Goal: Task Accomplishment & Management: Use online tool/utility

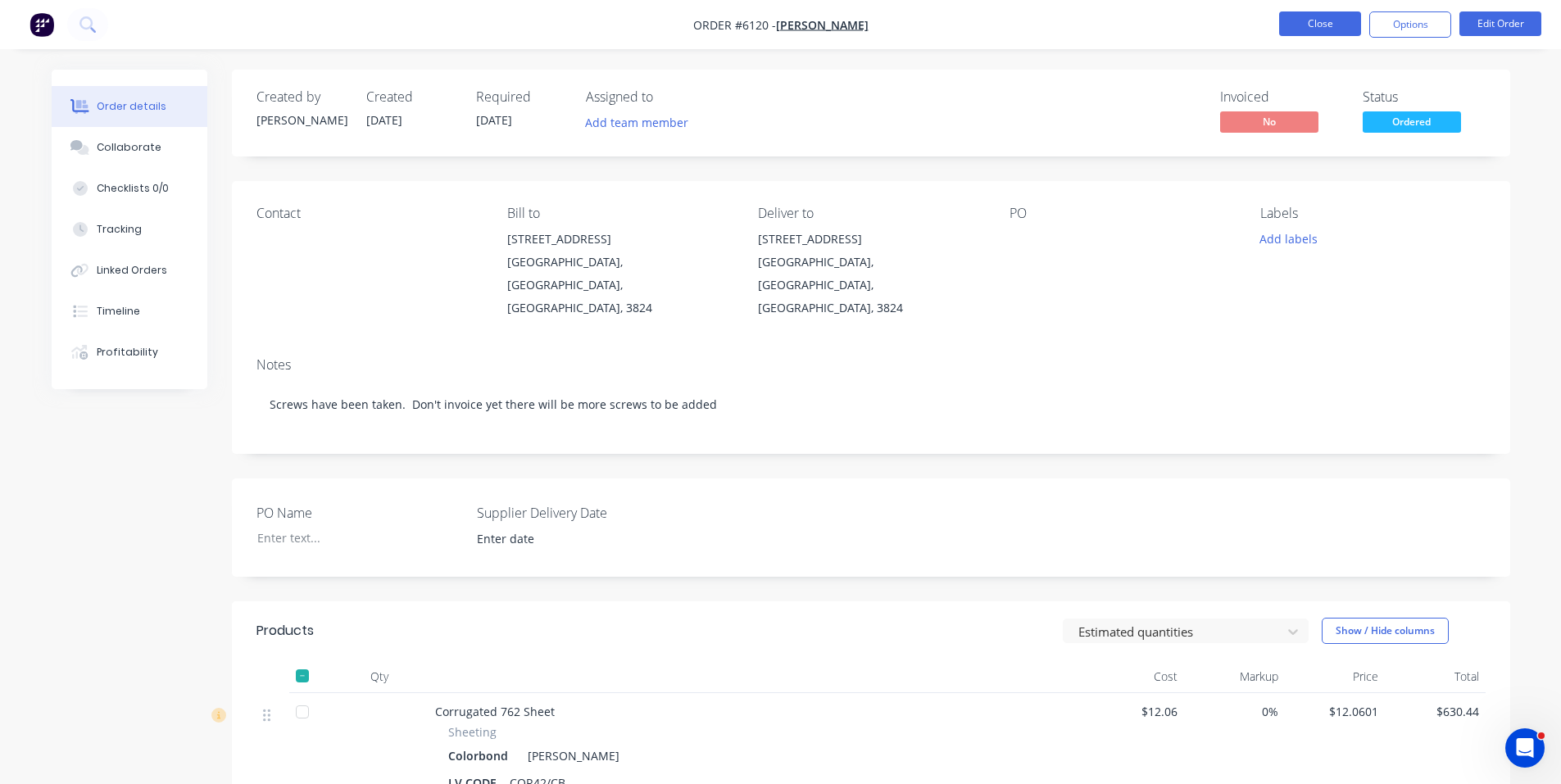
click at [1326, 20] on button "Close" at bounding box center [1320, 24] width 82 height 25
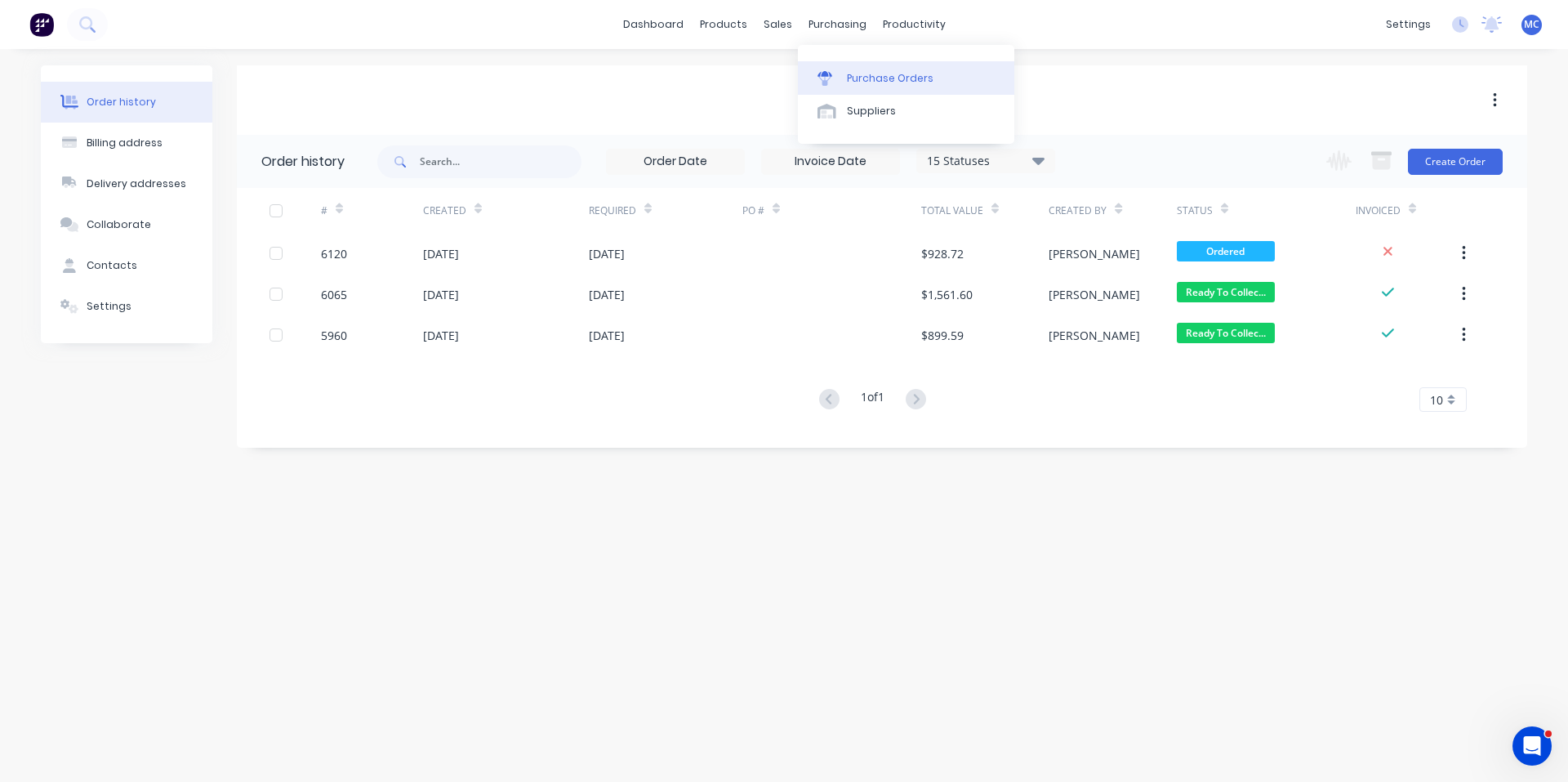
click at [852, 79] on div "Purchase Orders" at bounding box center [890, 78] width 86 height 15
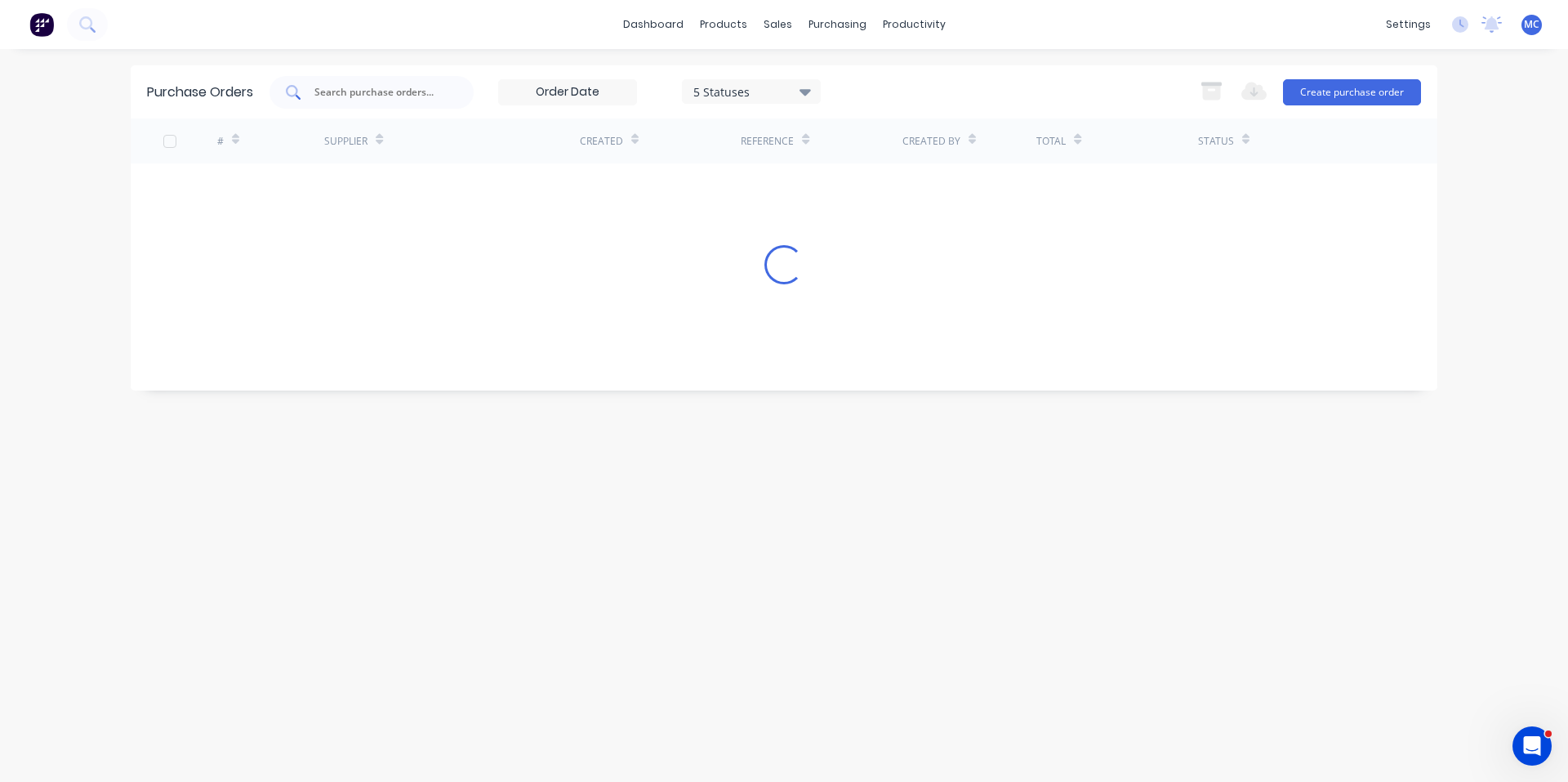
click at [406, 94] on input "text" at bounding box center [380, 92] width 136 height 16
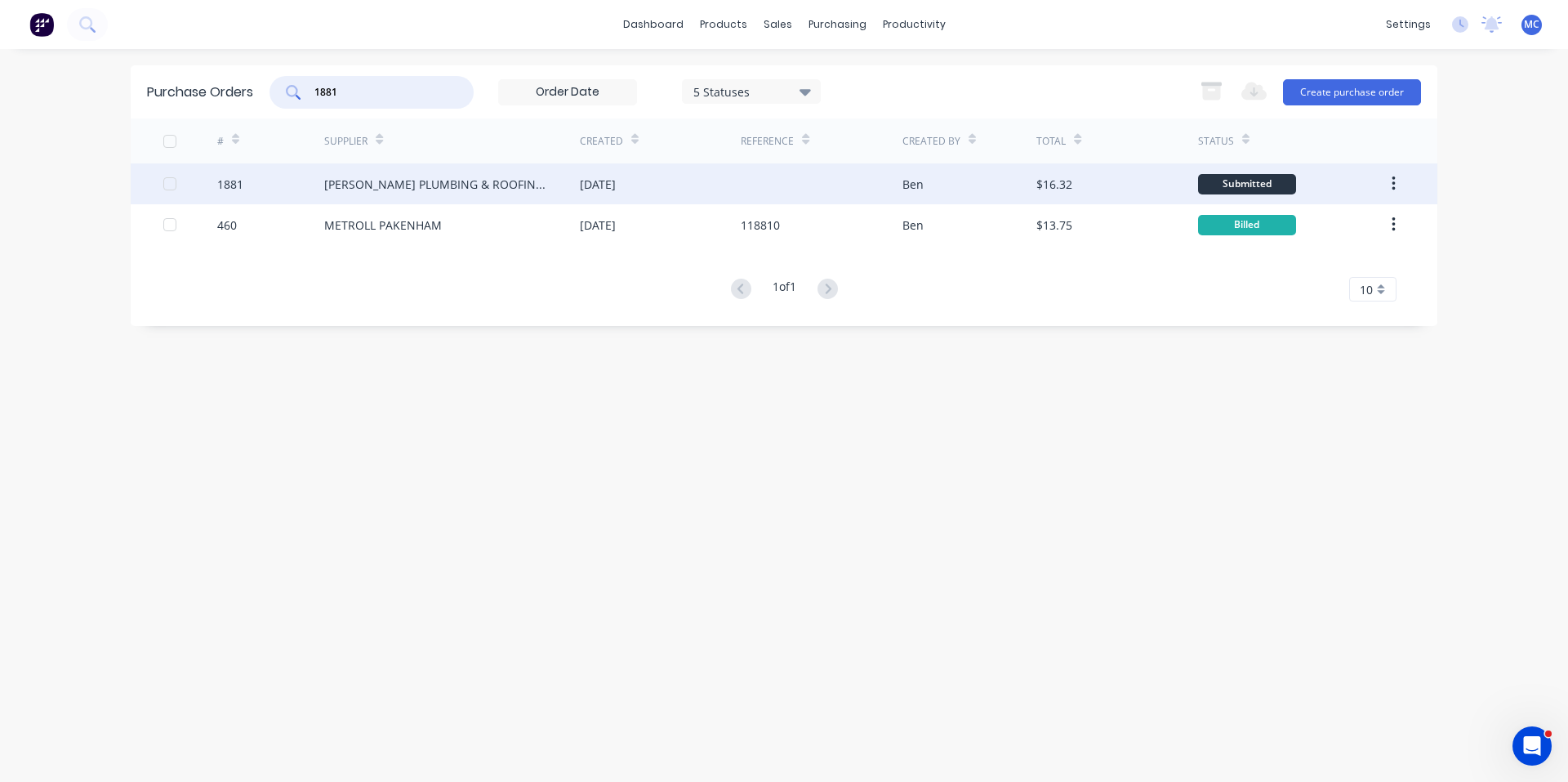
type input "1881"
click at [476, 176] on div "[PERSON_NAME] PLUMBING & ROOFING PRO" at bounding box center [435, 184] width 223 height 17
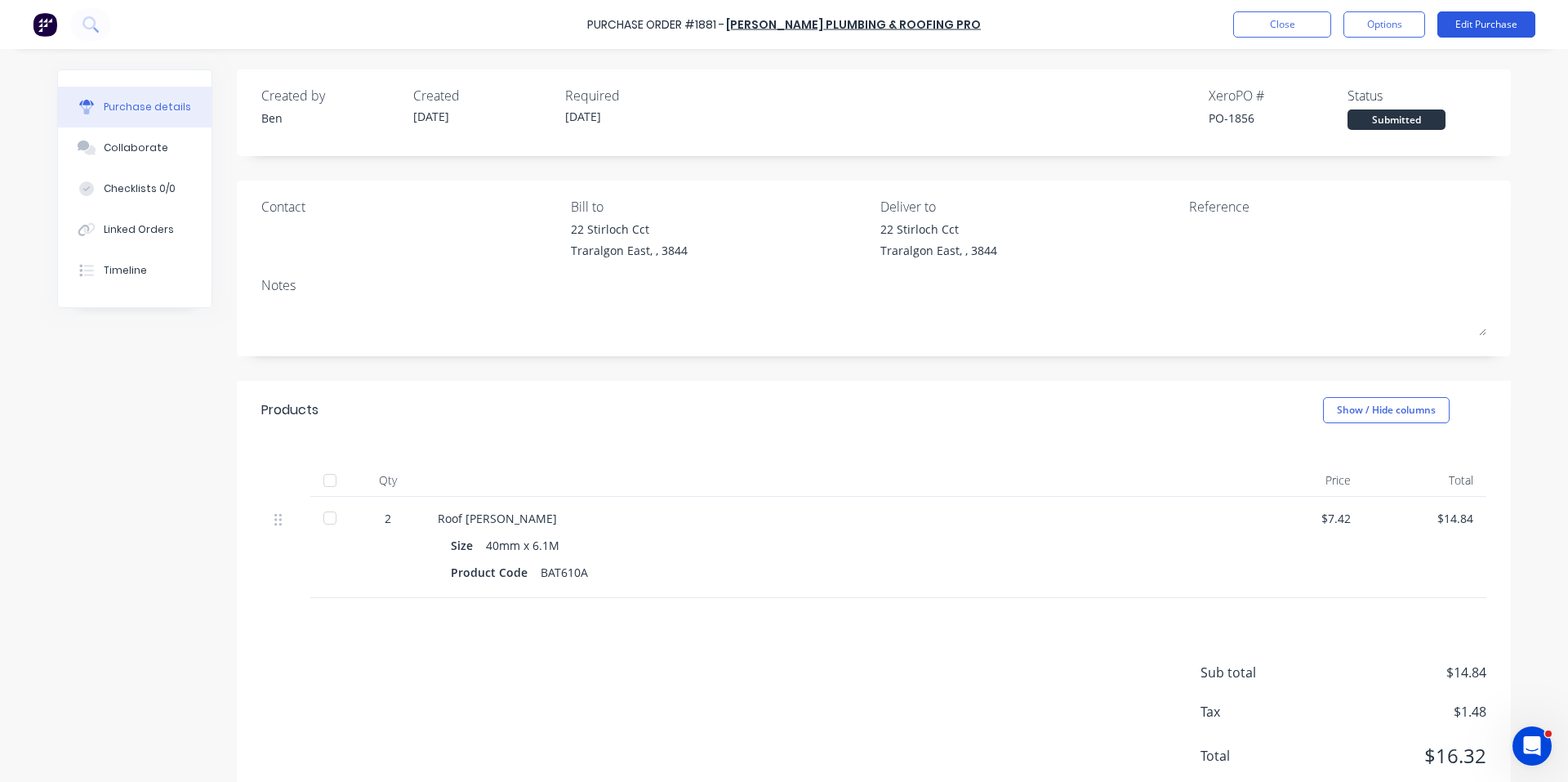
click at [1473, 19] on button "Edit Purchase" at bounding box center [1487, 25] width 98 height 26
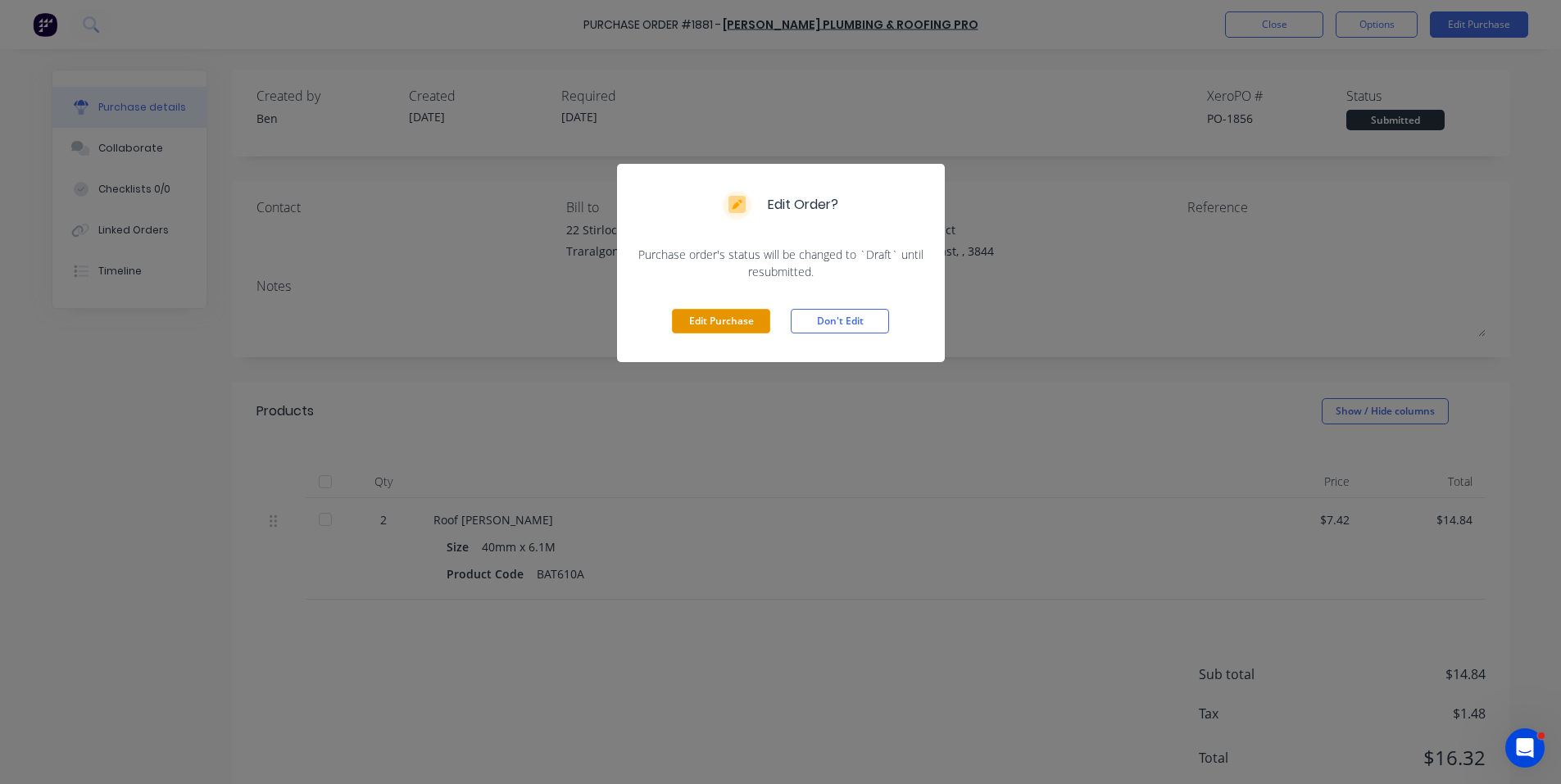
click at [712, 326] on button "Edit Purchase" at bounding box center [721, 321] width 98 height 25
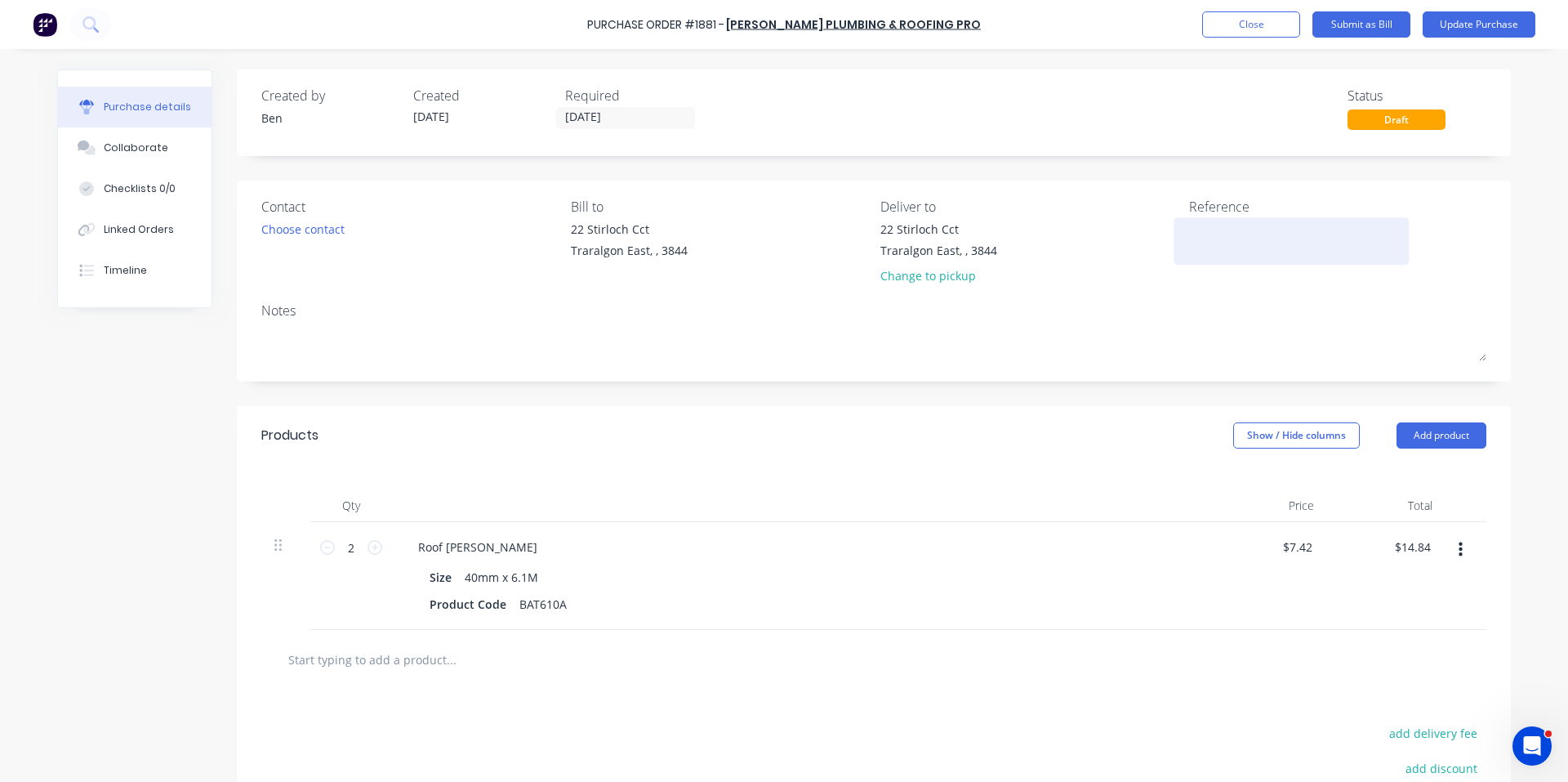
click at [1230, 226] on textarea at bounding box center [1292, 239] width 204 height 37
type textarea "11686"
type textarea "x"
type textarea "11686"
click at [1114, 440] on div "Products Show / Hide columns Add product" at bounding box center [874, 435] width 1274 height 58
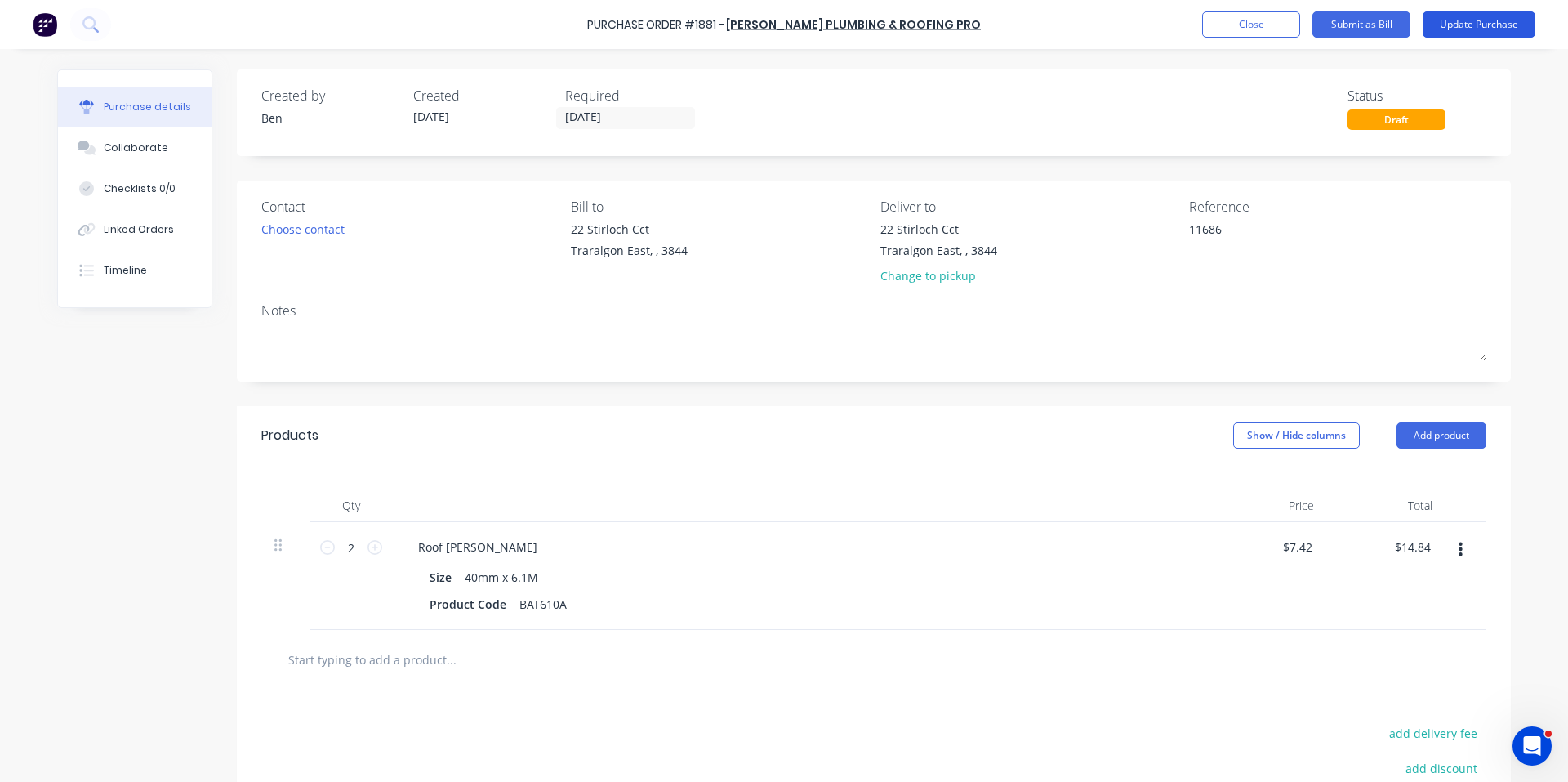
click at [1480, 22] on button "Update Purchase" at bounding box center [1479, 25] width 113 height 26
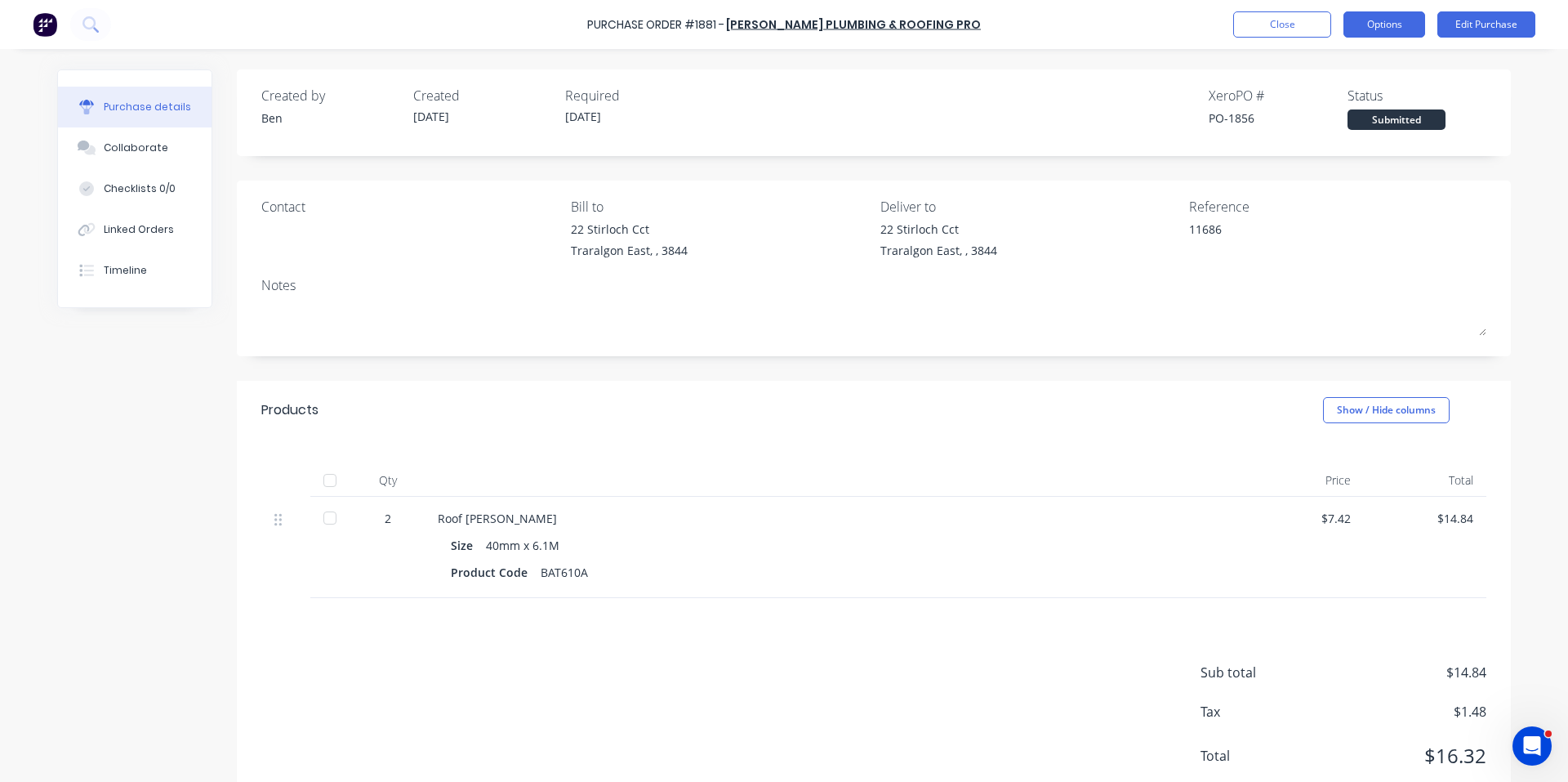
click at [1371, 19] on button "Options" at bounding box center [1384, 25] width 81 height 26
click at [323, 482] on div at bounding box center [330, 481] width 33 height 33
click at [1399, 21] on button "Options" at bounding box center [1384, 25] width 81 height 26
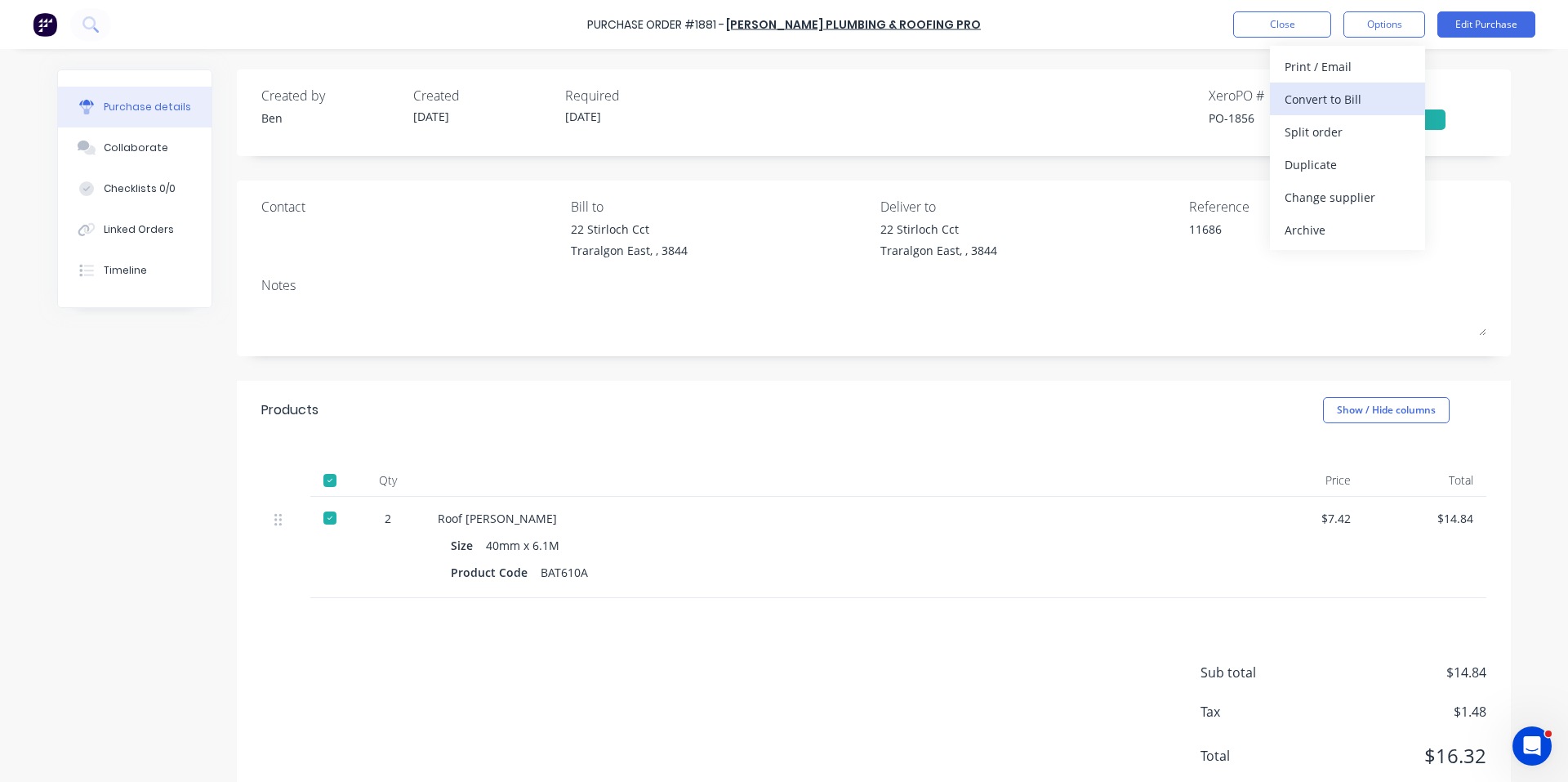
click at [1351, 100] on div "Convert to Bill" at bounding box center [1348, 99] width 126 height 24
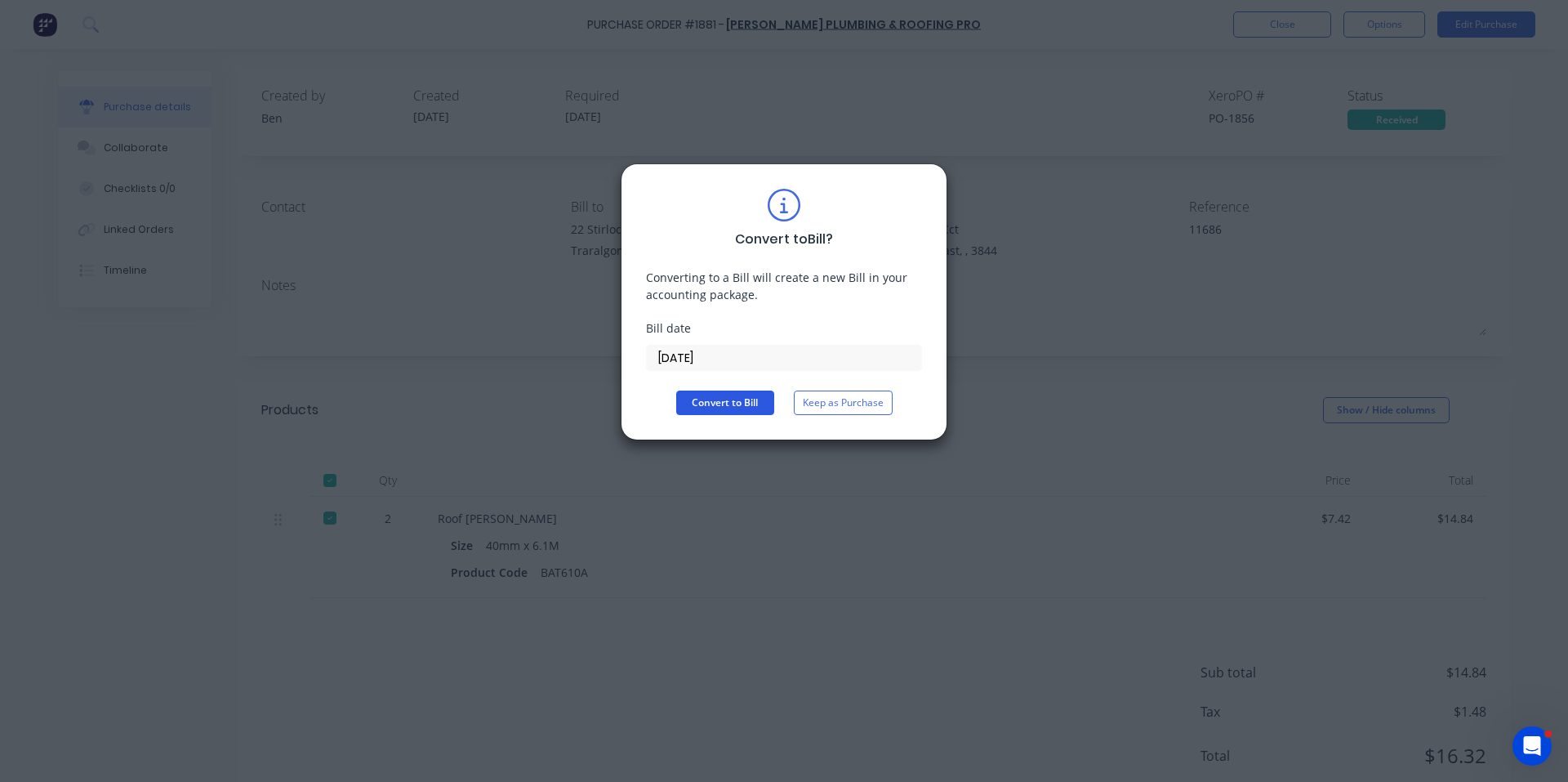
click at [731, 402] on button "Convert to Bill" at bounding box center [725, 403] width 98 height 25
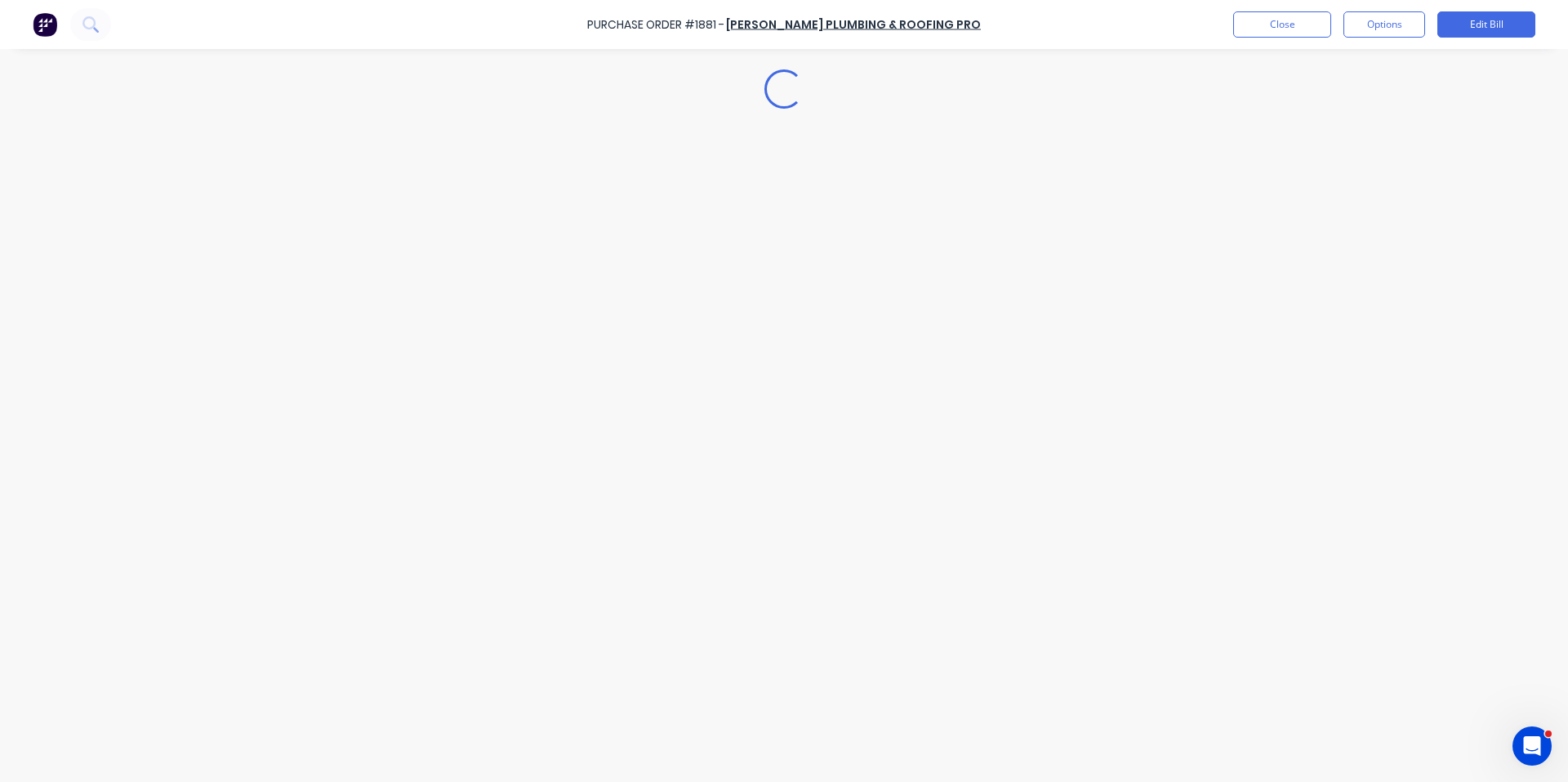
type textarea "x"
